Goal: Check status: Check status

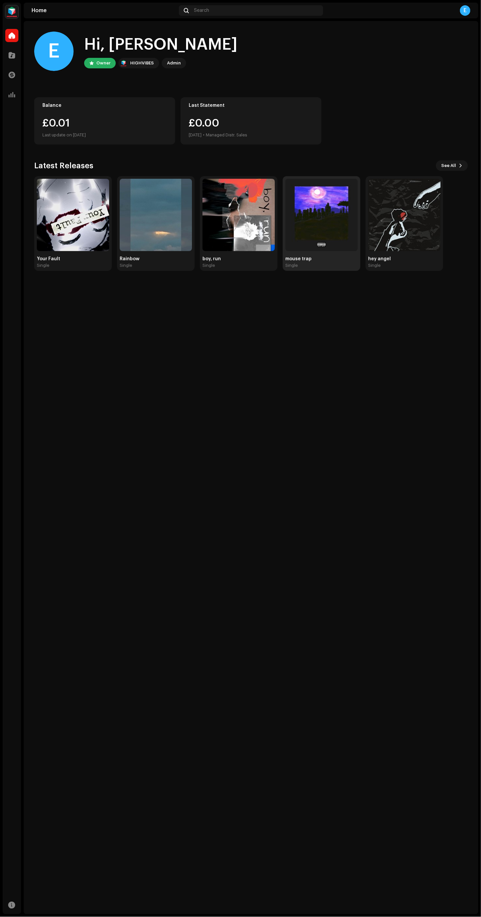
click at [320, 231] on img at bounding box center [321, 215] width 72 height 72
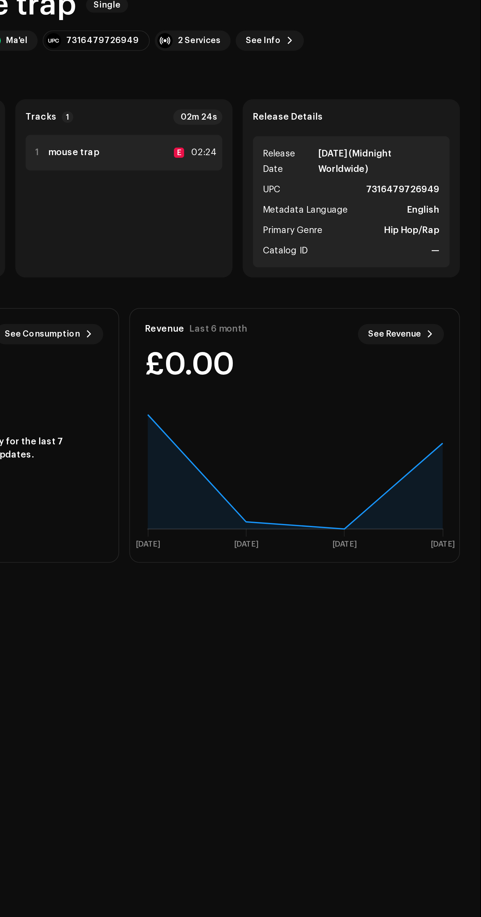
click at [278, 127] on strong "mouse trap" at bounding box center [268, 127] width 26 height 5
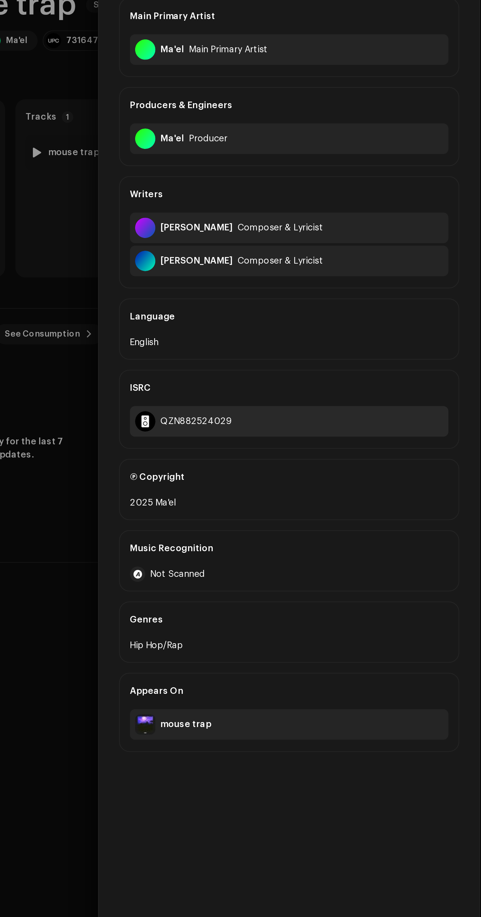
click at [342, 265] on div "QZN882524029" at bounding box center [331, 266] width 37 height 5
click at [344, 265] on div "QZN882524029" at bounding box center [331, 266] width 37 height 5
click at [369, 263] on div "QZN882524029" at bounding box center [380, 266] width 164 height 16
click at [417, 270] on div "QZN882524029" at bounding box center [380, 266] width 164 height 16
click at [344, 264] on div "QZN882524029" at bounding box center [331, 266] width 37 height 5
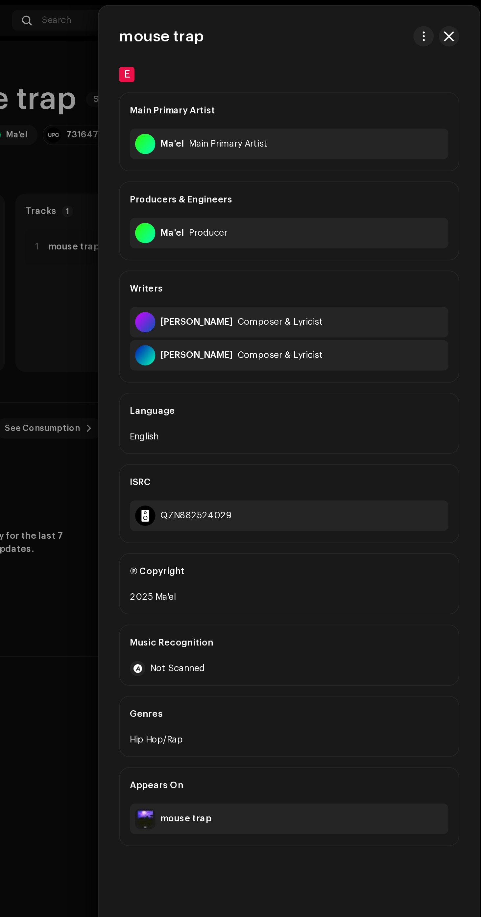
click at [248, 199] on div at bounding box center [240, 458] width 481 height 917
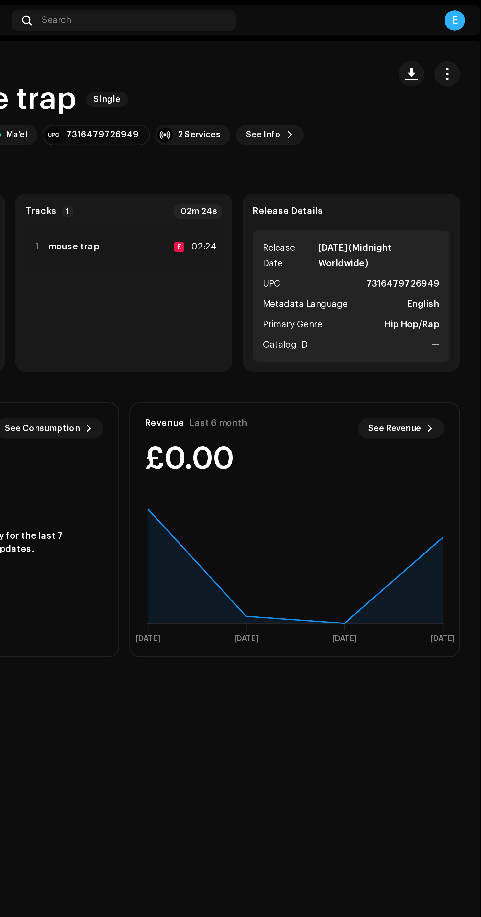
click at [255, 208] on div "Streams Last 7 days See Consumption 0" at bounding box center [206, 221] width 170 height 26
